Goal: Information Seeking & Learning: Learn about a topic

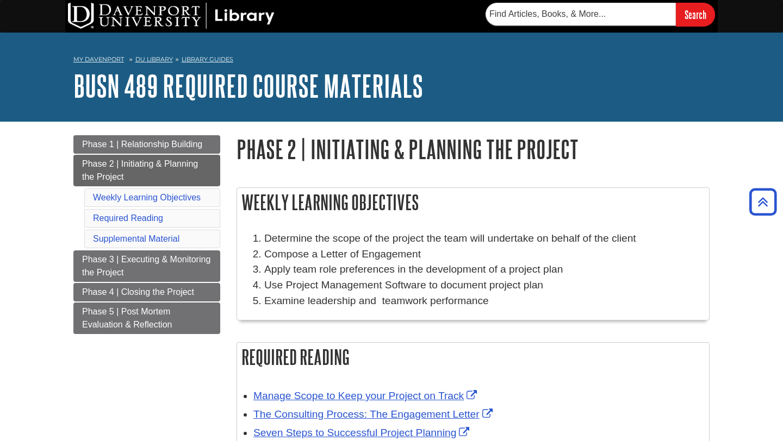
scroll to position [147, 0]
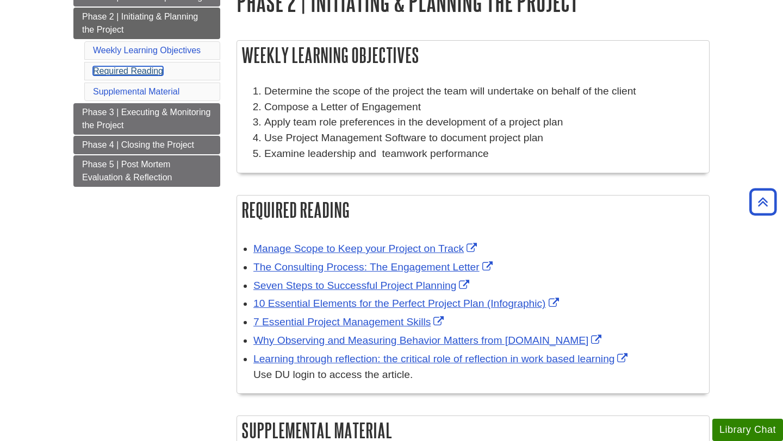
click at [124, 70] on link "Required Reading" at bounding box center [128, 70] width 70 height 9
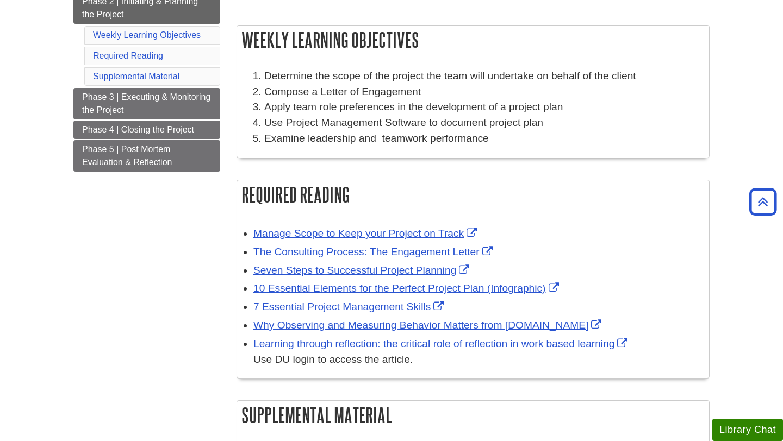
scroll to position [170, 0]
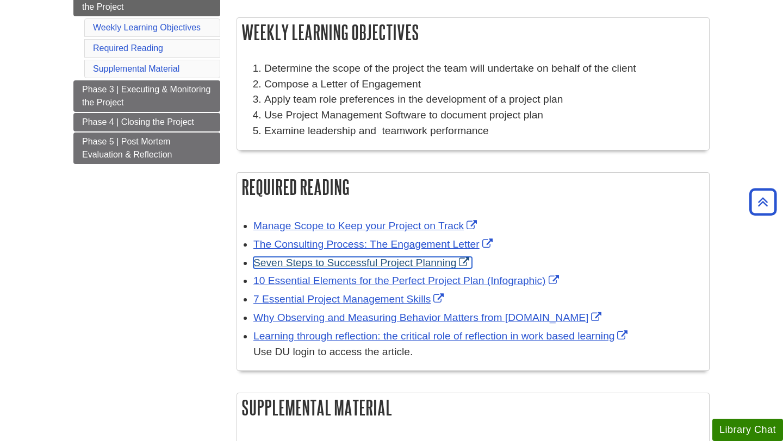
click at [373, 267] on link "Seven Steps to Successful Project Planning" at bounding box center [362, 262] width 218 height 11
click at [308, 262] on link "Seven Steps to Successful Project Planning" at bounding box center [362, 262] width 218 height 11
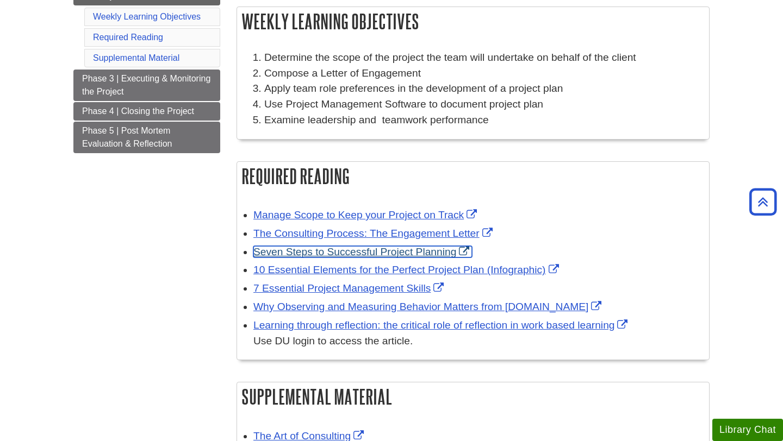
scroll to position [184, 0]
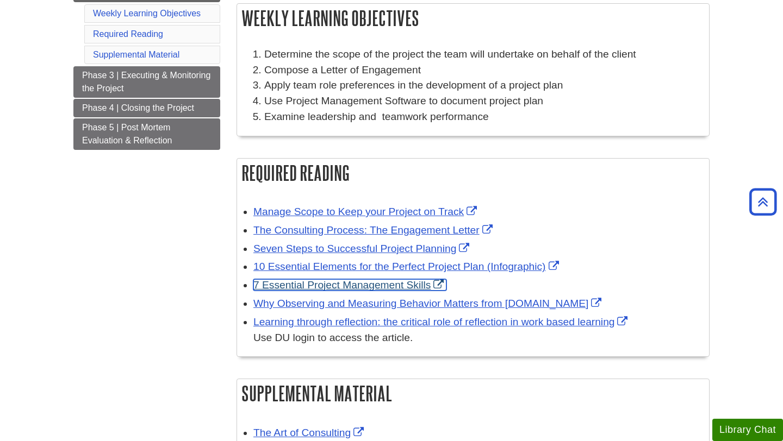
click at [362, 290] on link "7 Essential Project Management Skills" at bounding box center [349, 284] width 193 height 11
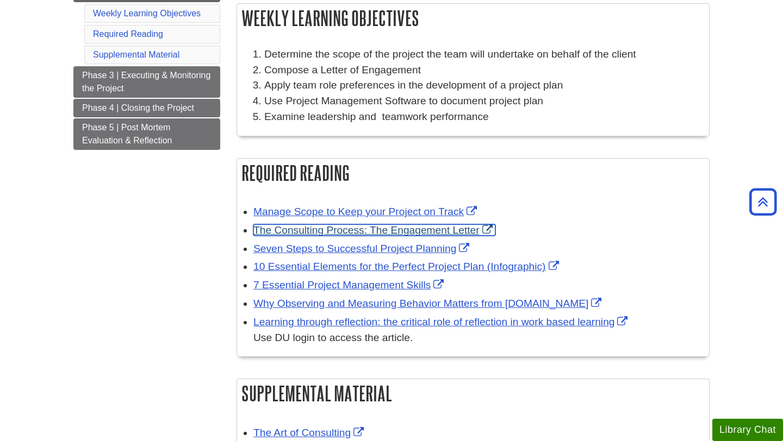
click at [354, 231] on link "The Consulting Process: The Engagement Letter" at bounding box center [374, 229] width 242 height 11
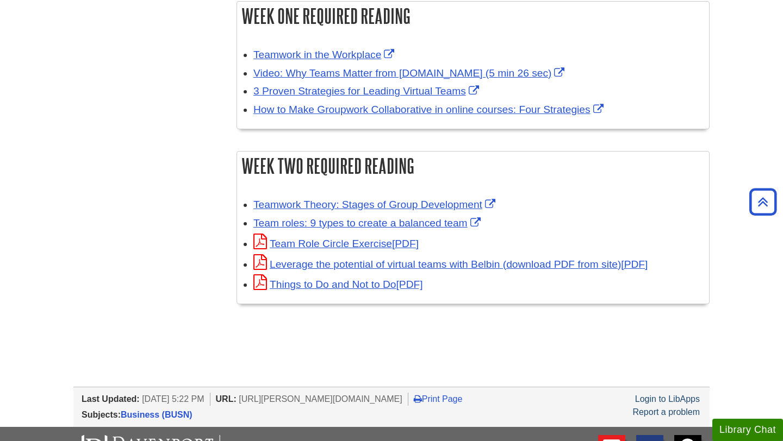
scroll to position [359, 0]
